Goal: Task Accomplishment & Management: Use online tool/utility

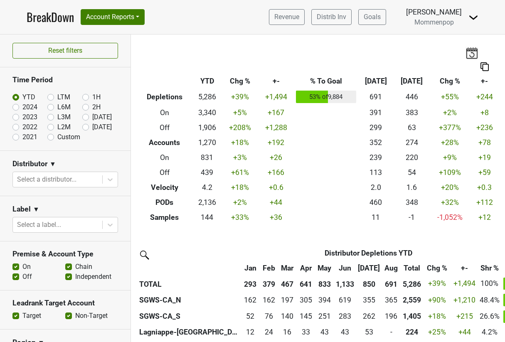
click at [474, 20] on img at bounding box center [473, 17] width 10 height 10
click at [456, 61] on link "Logout" at bounding box center [445, 60] width 66 height 13
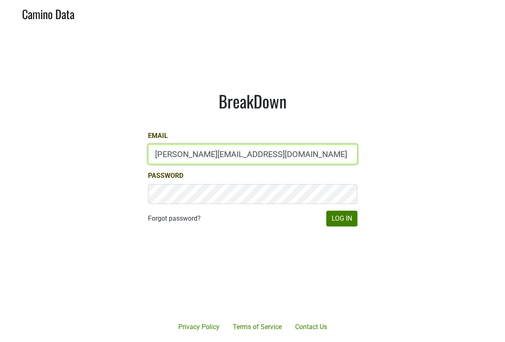
click at [242, 157] on input "[PERSON_NAME][EMAIL_ADDRESS][DOMAIN_NAME]" at bounding box center [252, 154] width 209 height 20
type input "[PERSON_NAME][EMAIL_ADDRESS][DOMAIN_NAME]"
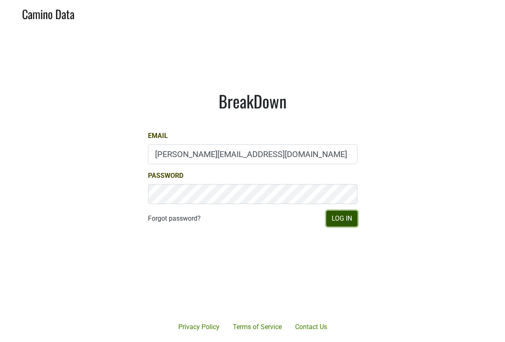
click at [346, 218] on button "Log In" at bounding box center [341, 219] width 31 height 16
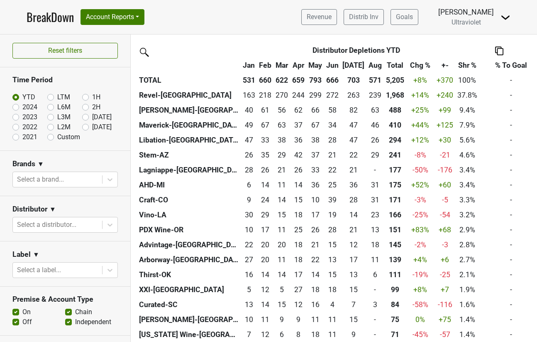
scroll to position [295, 0]
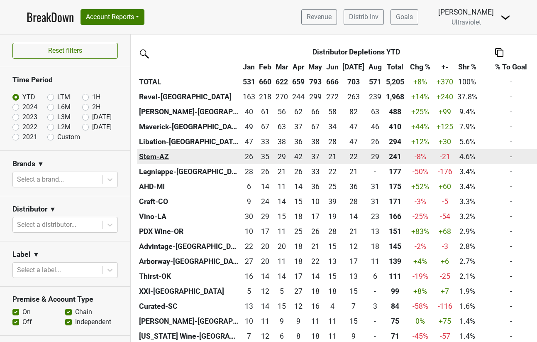
click at [155, 158] on th "Stem-AZ" at bounding box center [189, 156] width 104 height 15
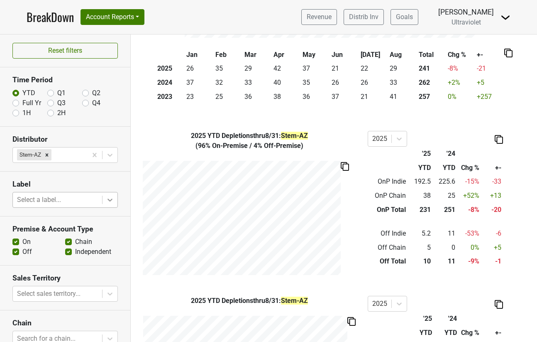
scroll to position [95, 0]
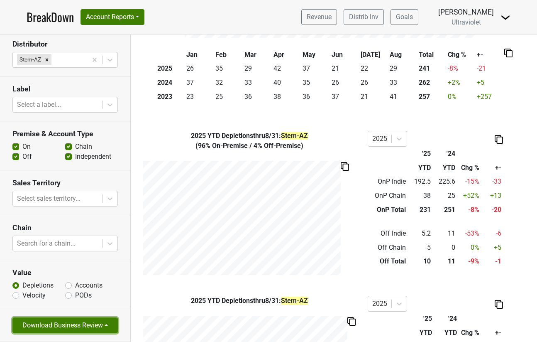
click at [96, 327] on button "Download Business Review" at bounding box center [65, 325] width 106 height 16
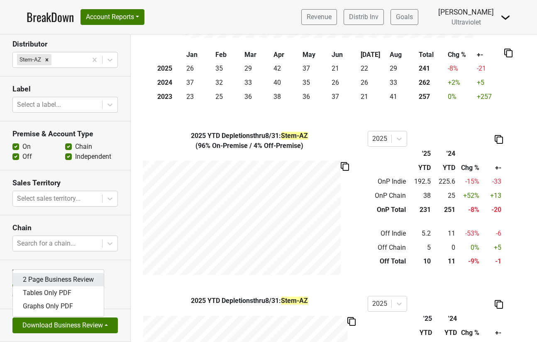
click at [79, 281] on link "2 Page Business Review" at bounding box center [58, 279] width 91 height 13
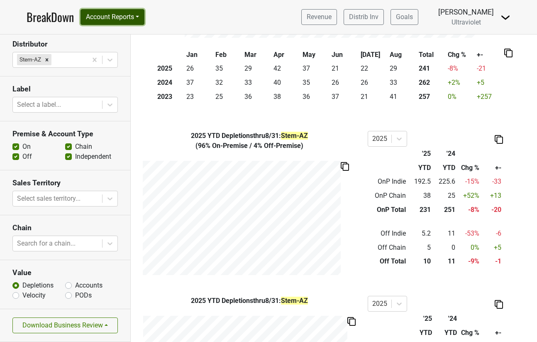
click at [123, 20] on button "Account Reports" at bounding box center [113, 17] width 64 height 16
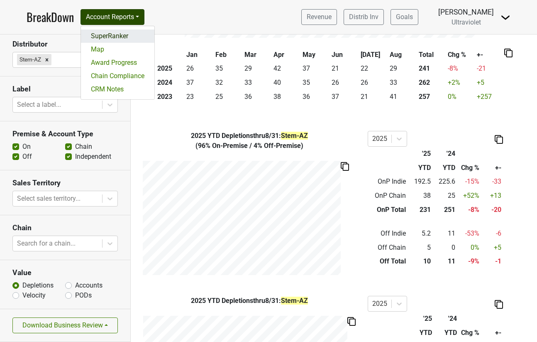
click at [122, 37] on link "SuperRanker" at bounding box center [118, 35] width 74 height 13
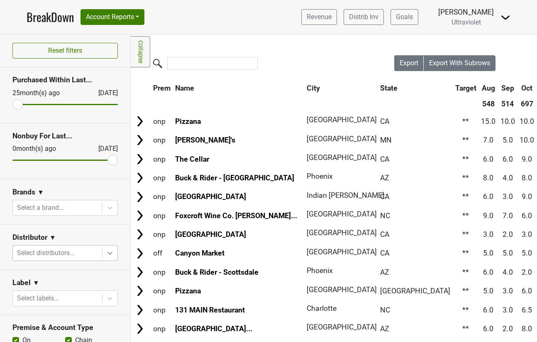
click at [109, 254] on icon at bounding box center [110, 253] width 8 height 8
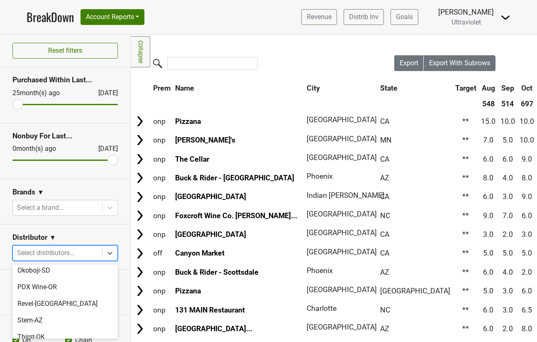
scroll to position [299, 0]
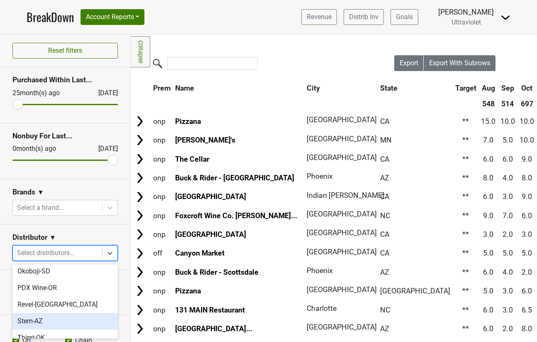
click at [79, 313] on div "Stem-AZ" at bounding box center [65, 321] width 106 height 17
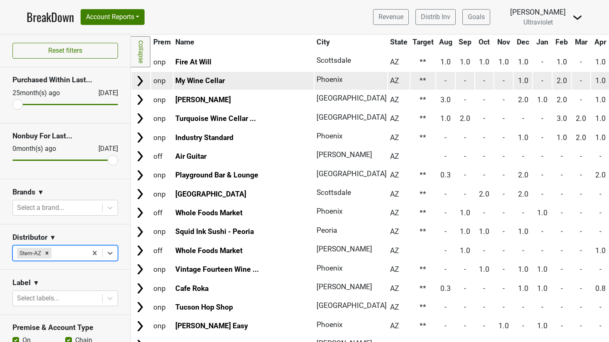
scroll to position [174, 0]
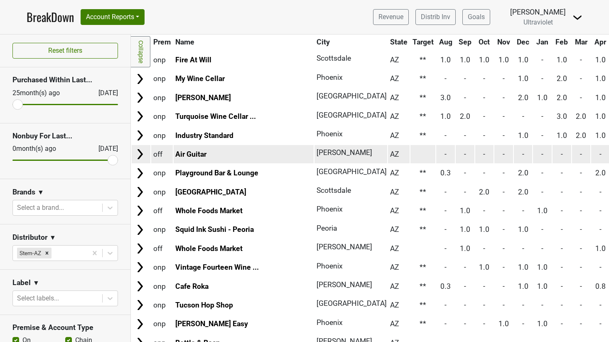
click at [410, 162] on td at bounding box center [422, 154] width 25 height 18
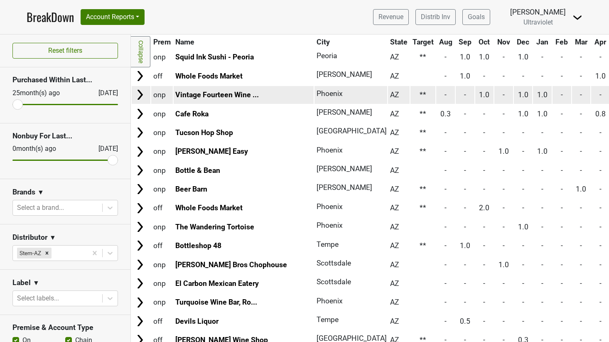
scroll to position [348, 0]
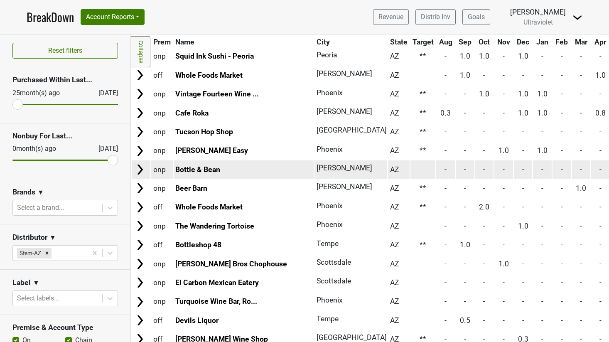
click at [410, 170] on td at bounding box center [422, 169] width 25 height 18
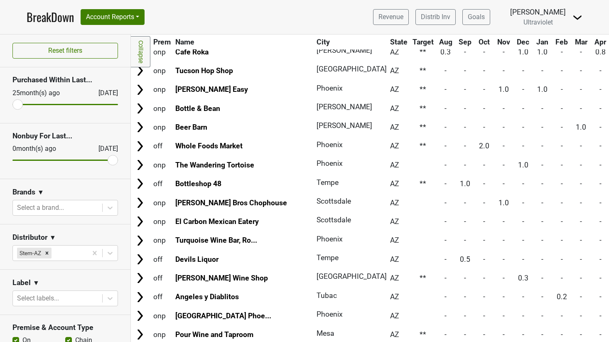
scroll to position [410, 0]
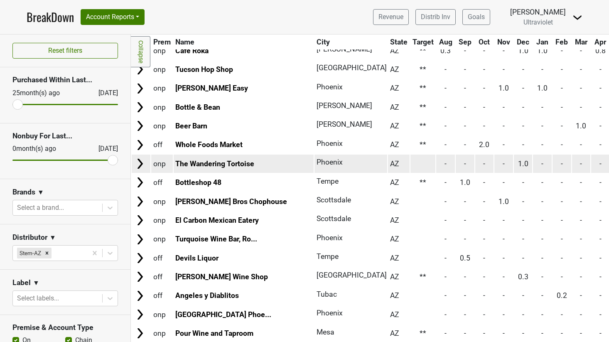
click at [410, 159] on td at bounding box center [422, 164] width 25 height 18
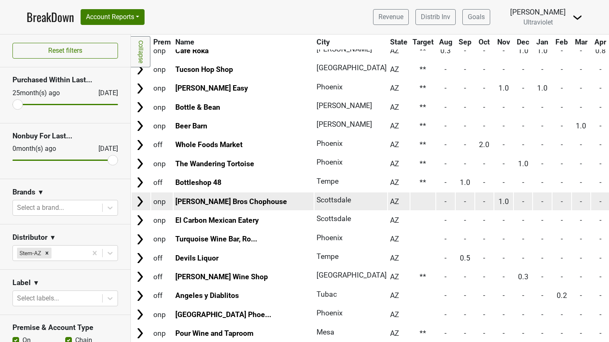
click at [410, 201] on td at bounding box center [422, 201] width 25 height 18
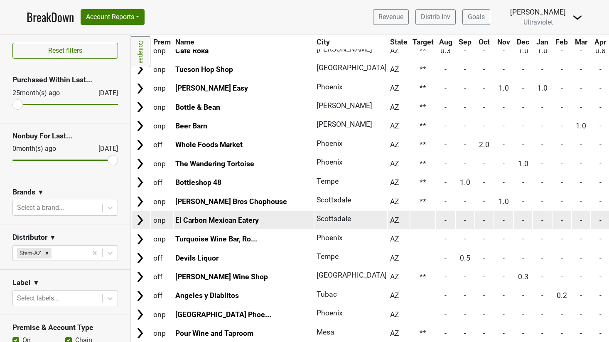
click at [410, 220] on td at bounding box center [422, 220] width 25 height 18
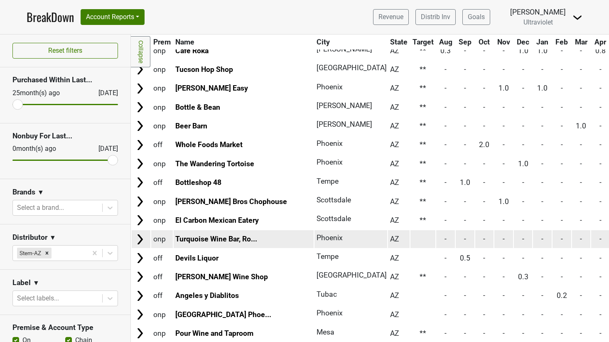
click at [410, 236] on td at bounding box center [422, 239] width 25 height 18
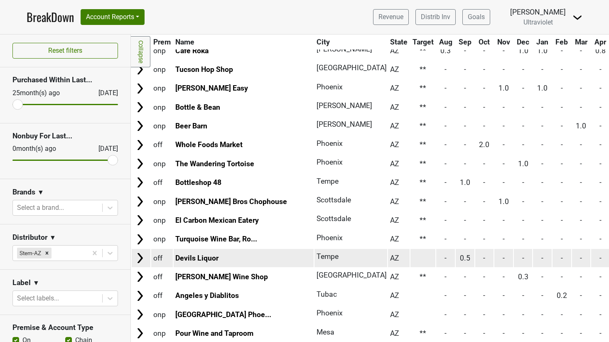
click at [410, 261] on td at bounding box center [422, 258] width 25 height 18
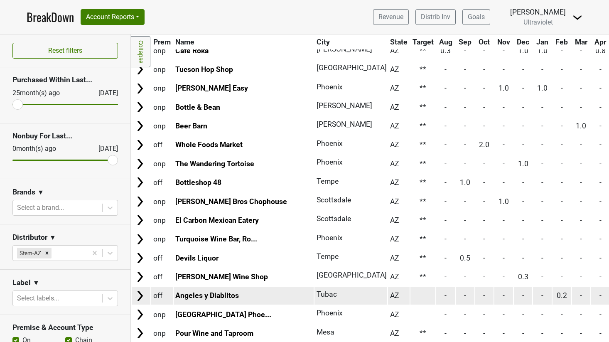
click at [410, 290] on td at bounding box center [422, 296] width 25 height 18
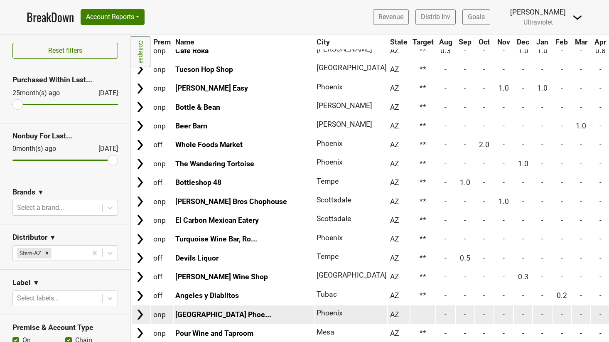
click at [410, 311] on td at bounding box center [422, 314] width 25 height 18
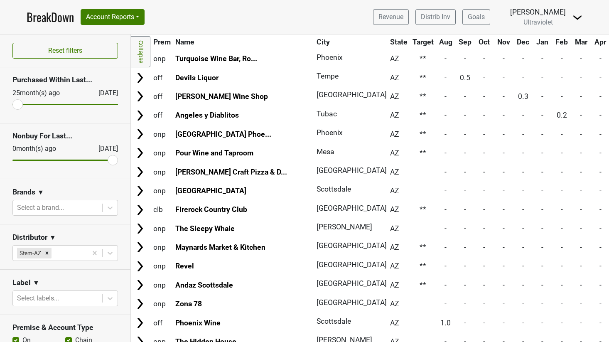
scroll to position [601, 0]
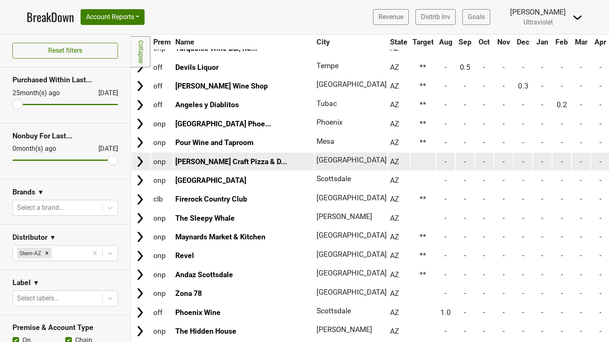
click at [410, 157] on td at bounding box center [422, 161] width 25 height 18
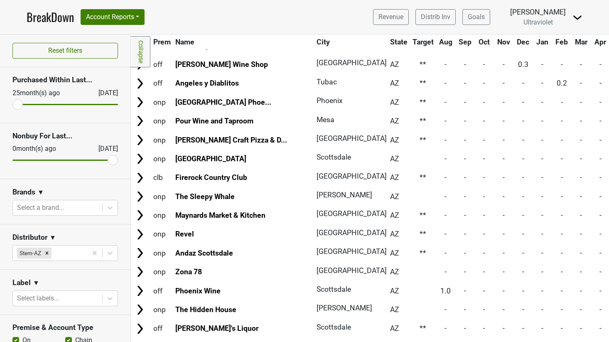
scroll to position [624, 0]
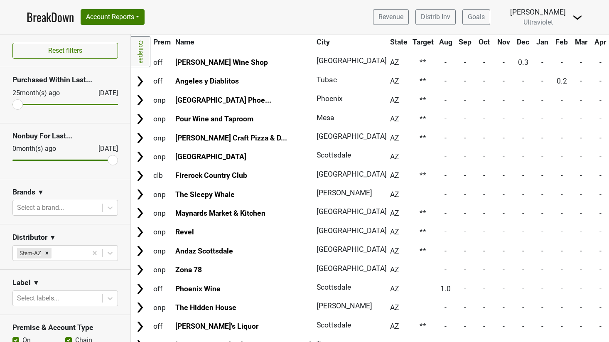
click at [410, 157] on td at bounding box center [422, 156] width 25 height 18
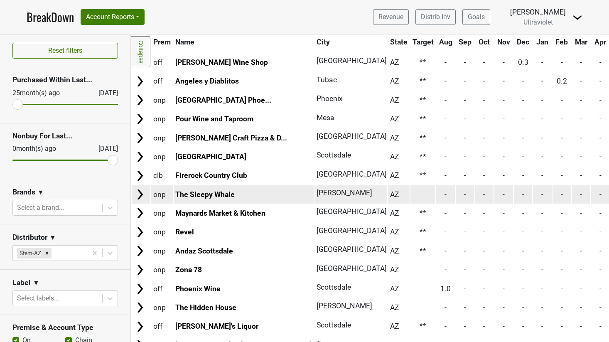
click at [410, 193] on td at bounding box center [422, 194] width 25 height 18
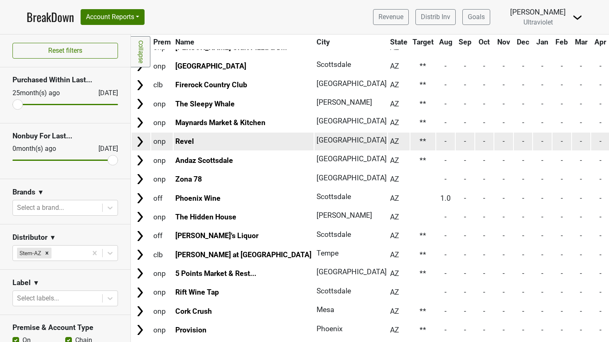
scroll to position [734, 0]
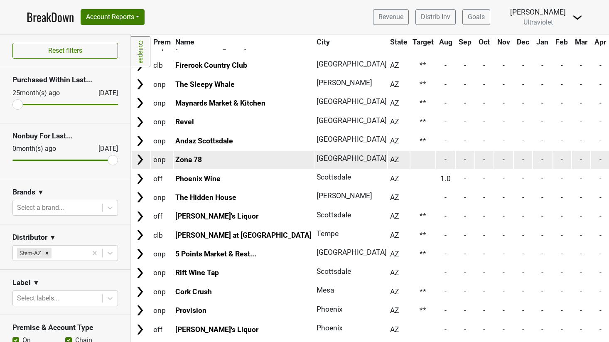
click at [410, 157] on td at bounding box center [422, 160] width 25 height 18
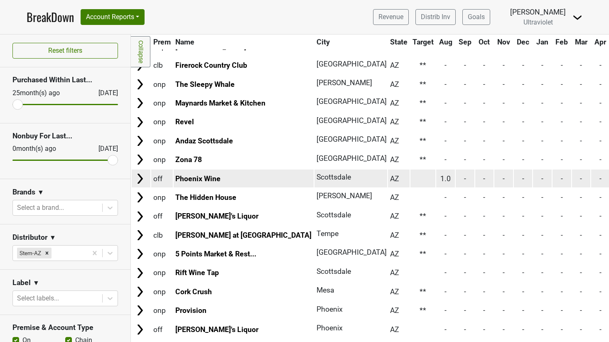
click at [410, 179] on td at bounding box center [422, 178] width 25 height 18
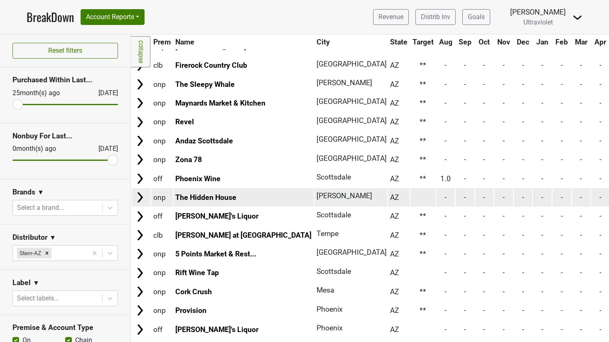
click at [410, 199] on td at bounding box center [422, 197] width 25 height 18
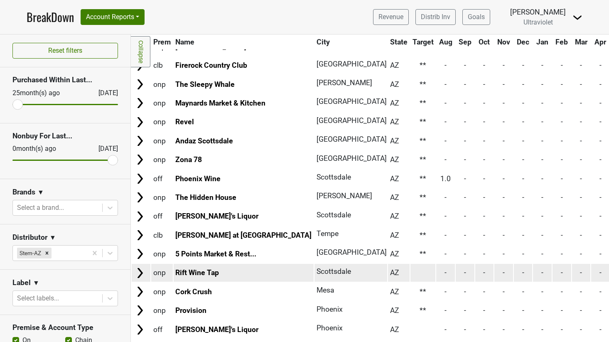
click at [410, 269] on td at bounding box center [422, 273] width 25 height 18
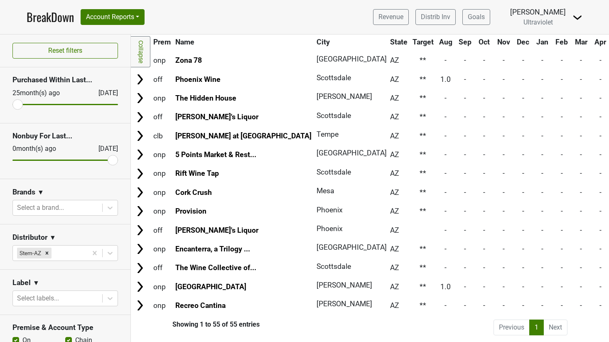
scroll to position [834, 0]
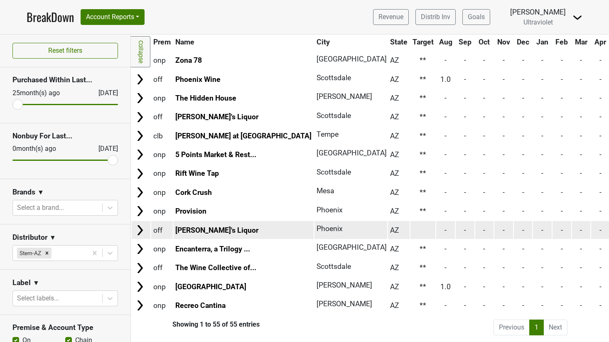
click at [410, 229] on td at bounding box center [422, 230] width 25 height 18
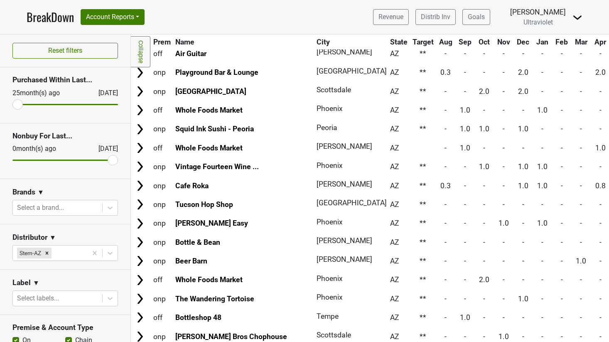
scroll to position [0, 0]
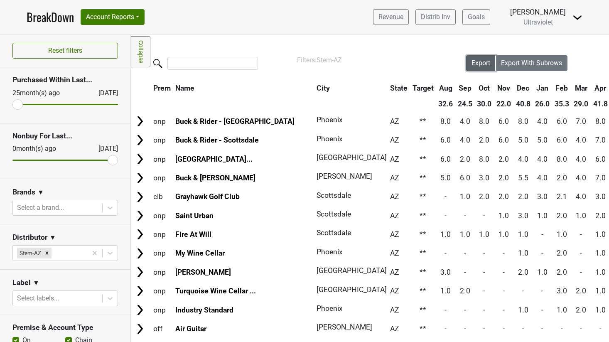
click at [474, 62] on span "Export" at bounding box center [480, 63] width 19 height 8
